Goal: Use online tool/utility: Use online tool/utility

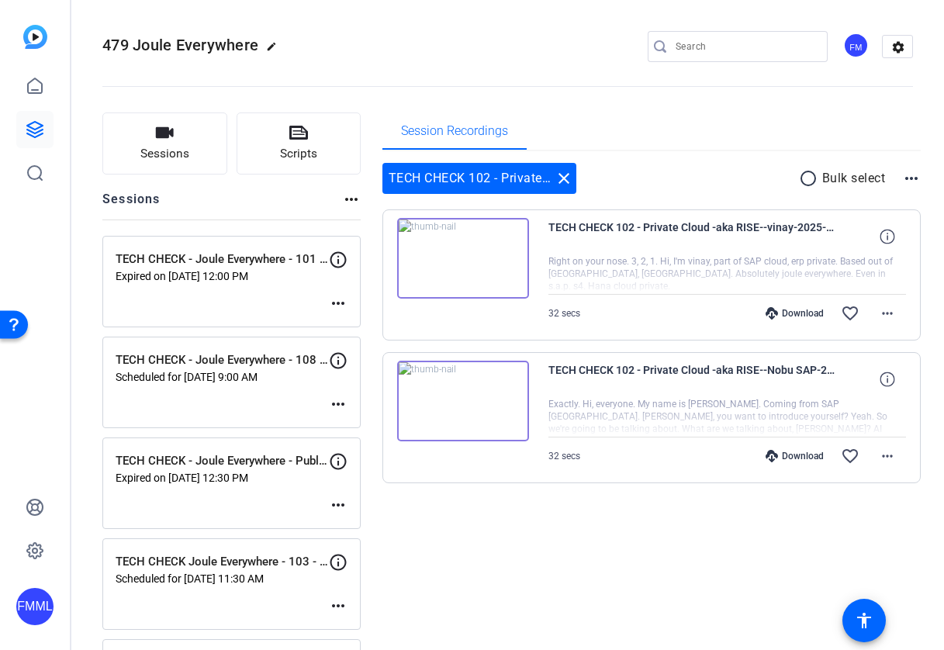
scroll to position [498, 0]
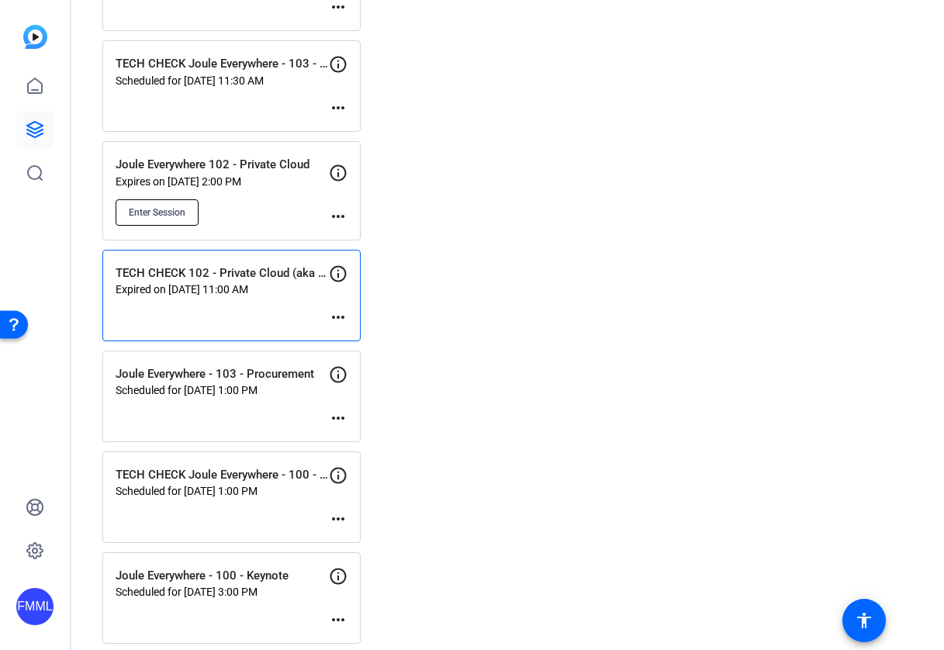
click at [171, 206] on span "Enter Session" at bounding box center [157, 212] width 57 height 12
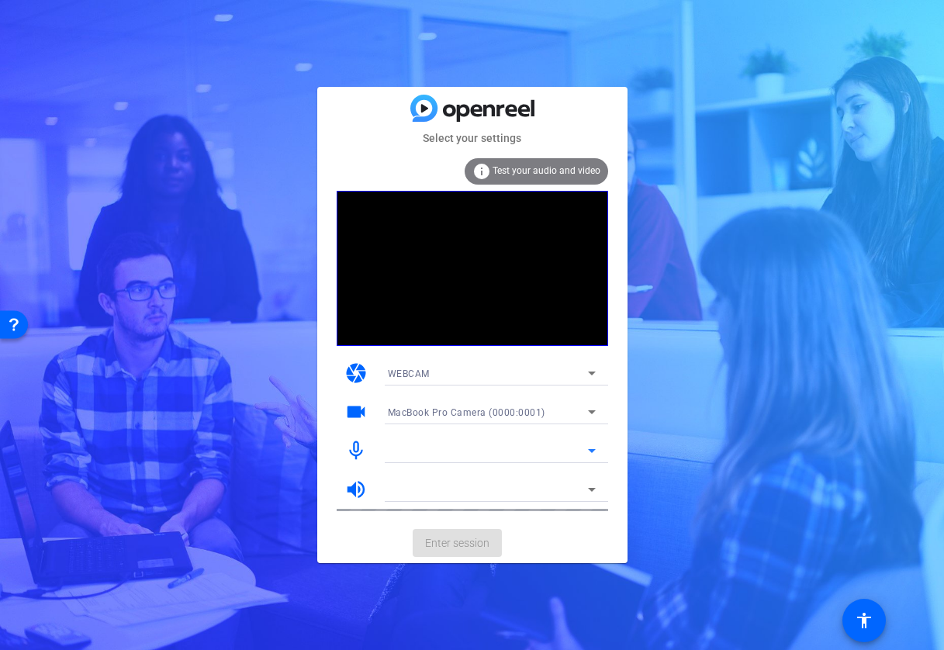
click at [591, 455] on icon at bounding box center [592, 450] width 19 height 19
click at [354, 447] on mat-icon "mic_none" at bounding box center [356, 450] width 23 height 23
click at [513, 175] on span "Test your audio and video" at bounding box center [547, 170] width 108 height 11
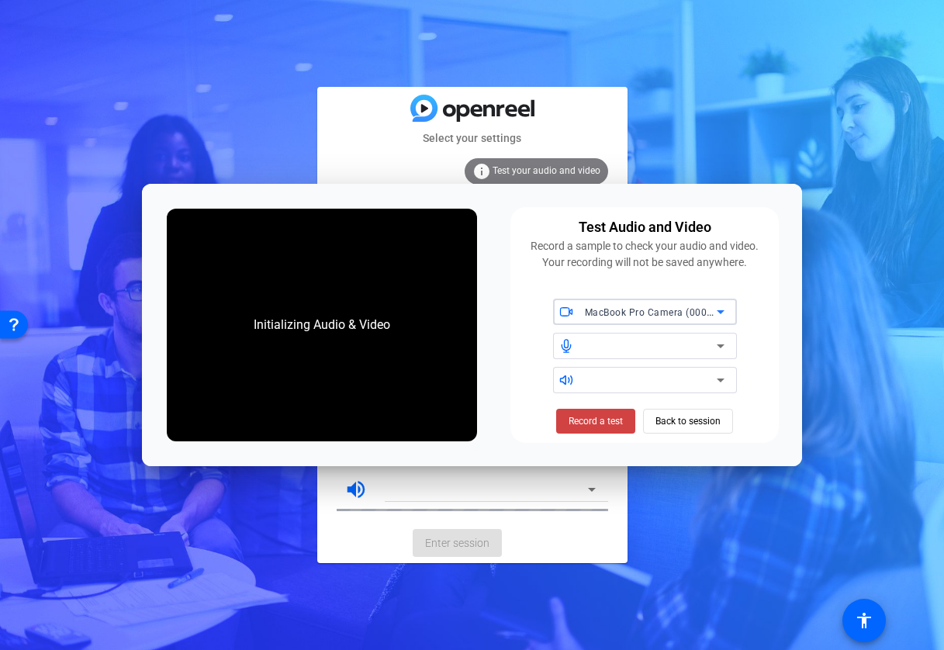
click at [721, 351] on icon at bounding box center [721, 346] width 19 height 19
click at [721, 350] on icon at bounding box center [721, 346] width 19 height 19
